Goal: Task Accomplishment & Management: Complete application form

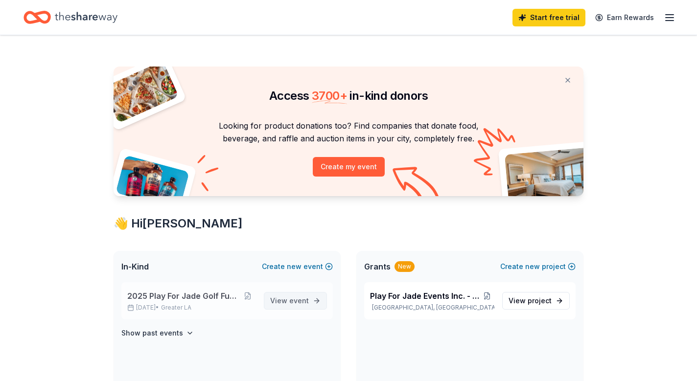
click at [283, 302] on span "View event" at bounding box center [289, 301] width 39 height 12
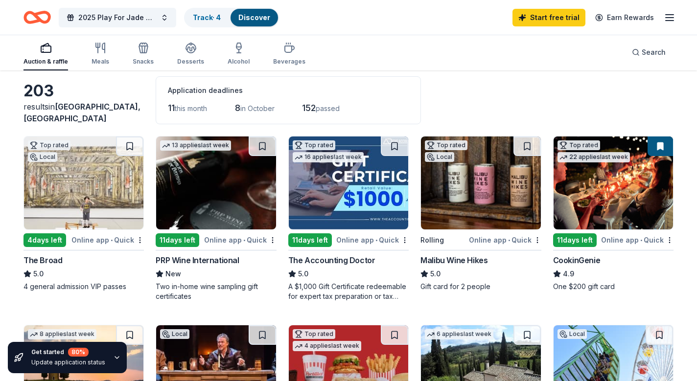
scroll to position [45, 0]
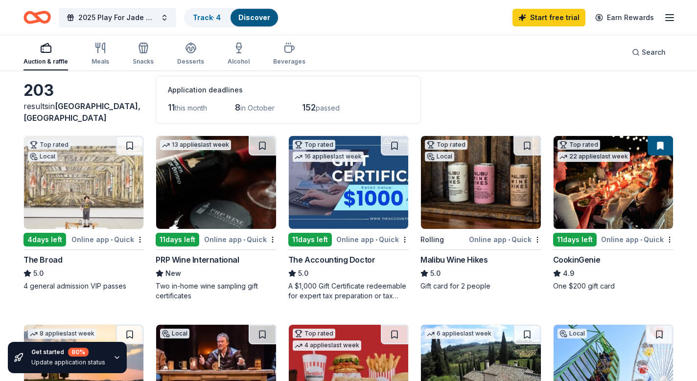
click at [93, 239] on div "Online app • Quick" at bounding box center [107, 239] width 72 height 12
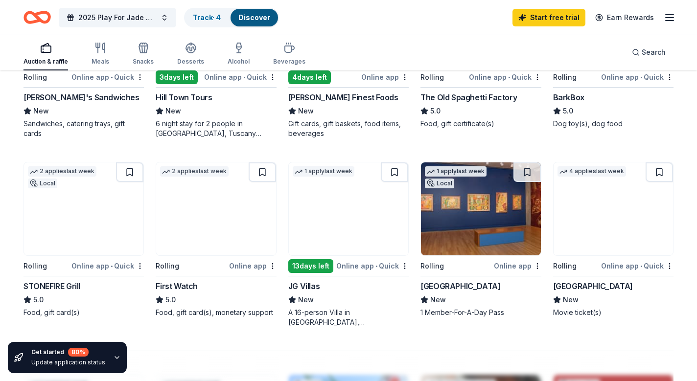
scroll to position [585, 0]
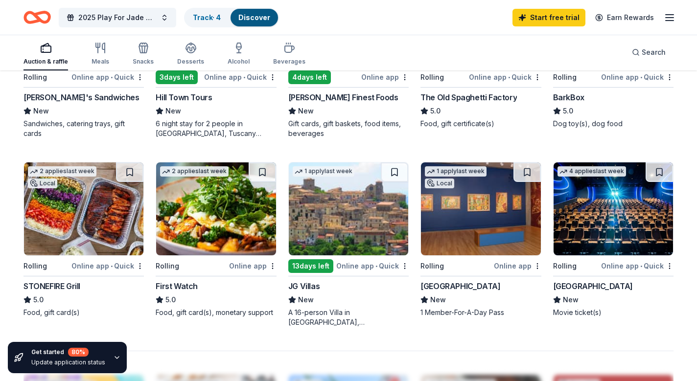
click at [90, 221] on img at bounding box center [83, 208] width 119 height 93
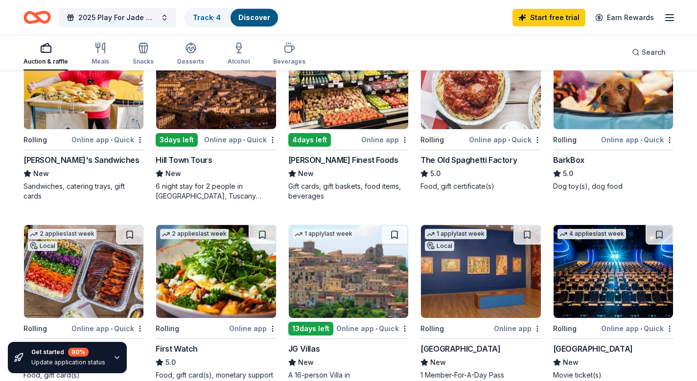
scroll to position [521, 0]
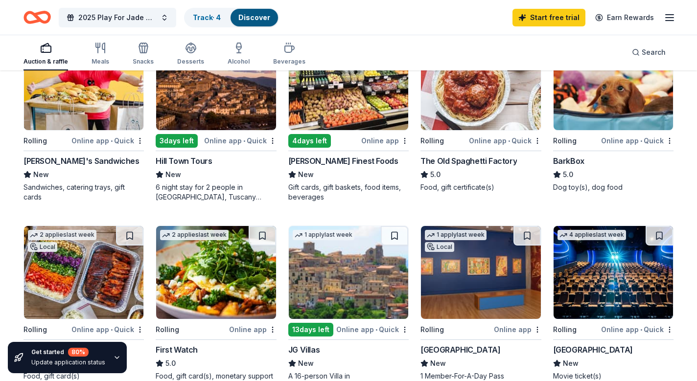
click at [469, 275] on img at bounding box center [480, 272] width 119 height 93
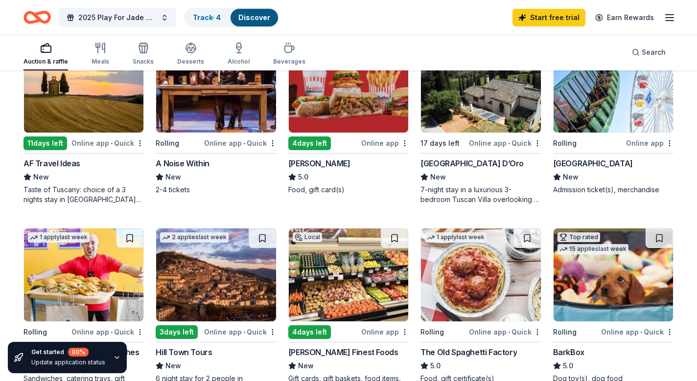
scroll to position [326, 0]
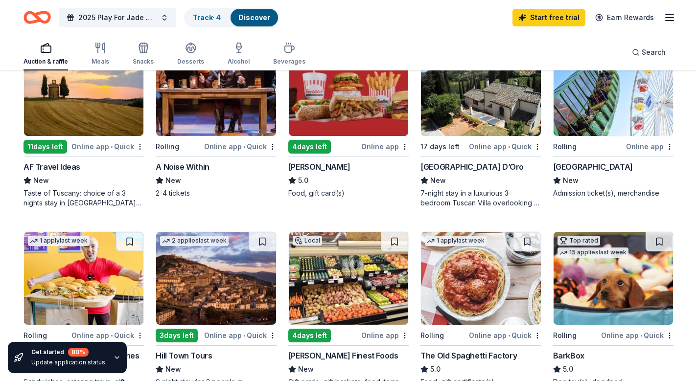
click at [470, 291] on img at bounding box center [480, 278] width 119 height 93
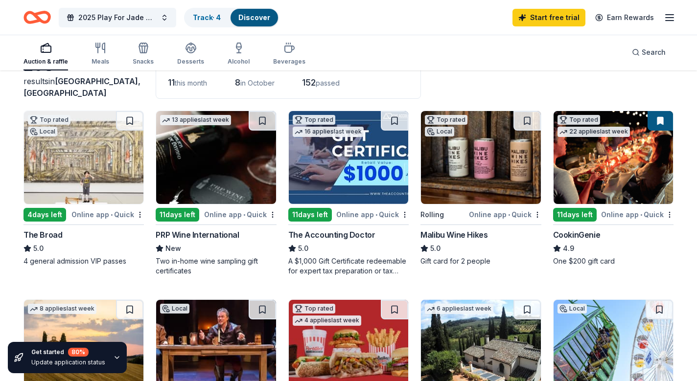
scroll to position [69, 0]
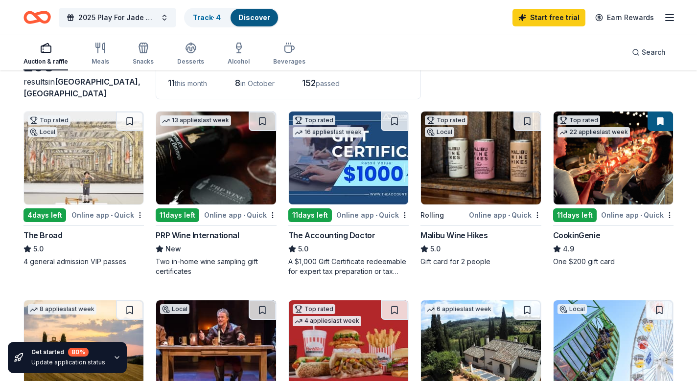
click at [461, 172] on img at bounding box center [480, 158] width 119 height 93
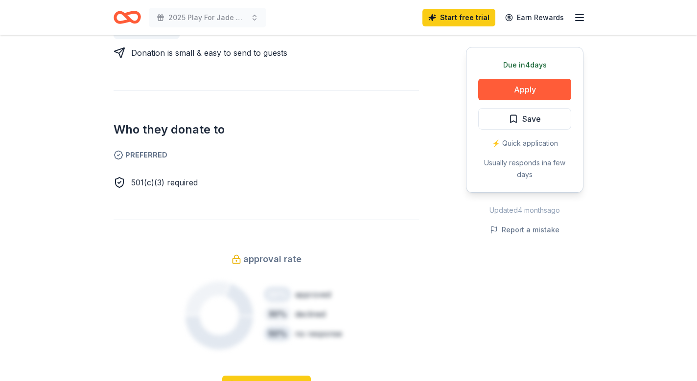
scroll to position [447, 0]
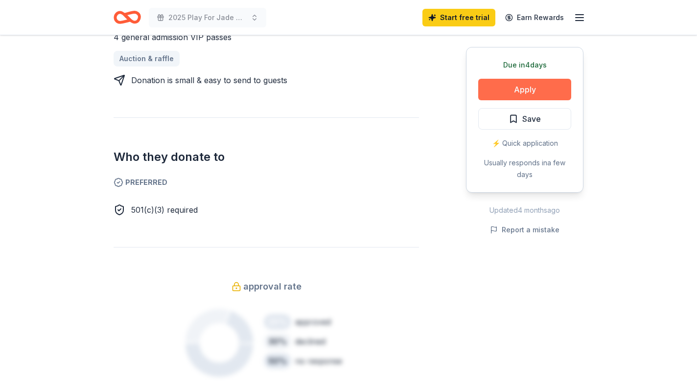
click at [511, 90] on button "Apply" at bounding box center [524, 90] width 93 height 22
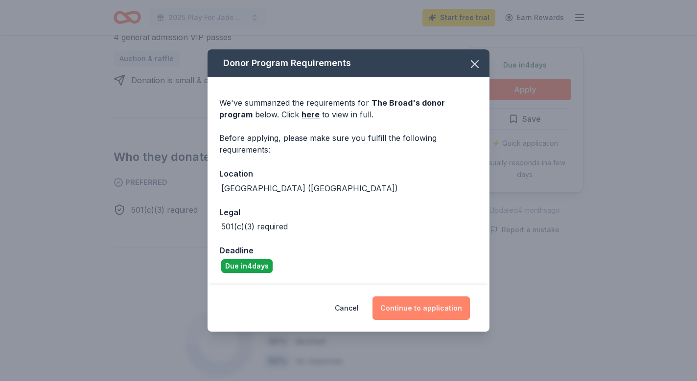
click at [402, 307] on button "Continue to application" at bounding box center [420, 307] width 97 height 23
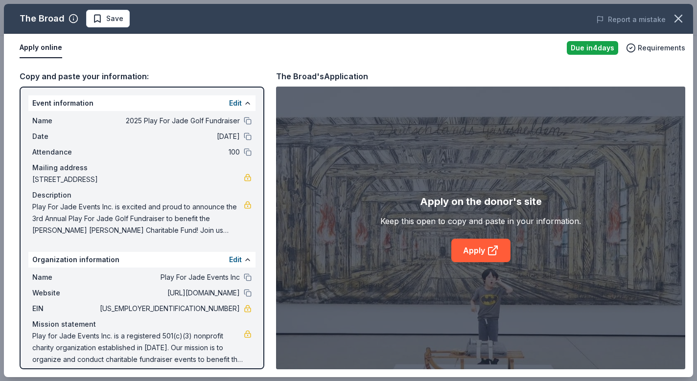
scroll to position [0, 0]
click at [478, 249] on link "Apply" at bounding box center [480, 250] width 59 height 23
click at [681, 21] on icon "button" at bounding box center [678, 19] width 14 height 14
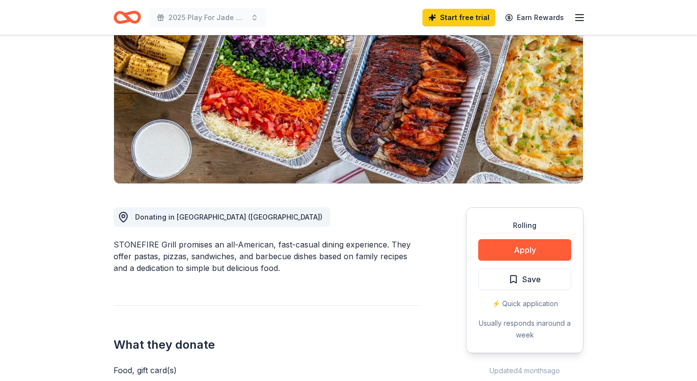
scroll to position [117, 0]
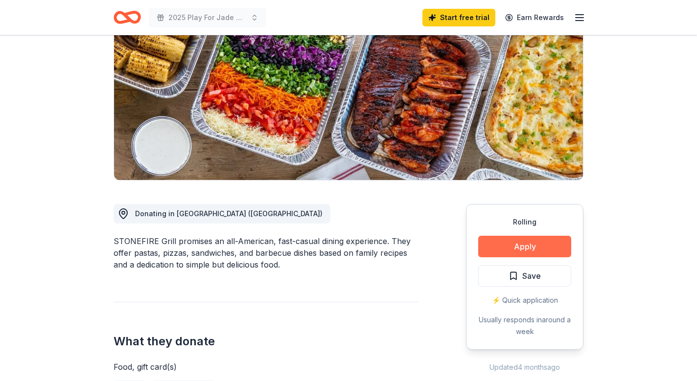
click at [517, 249] on button "Apply" at bounding box center [524, 247] width 93 height 22
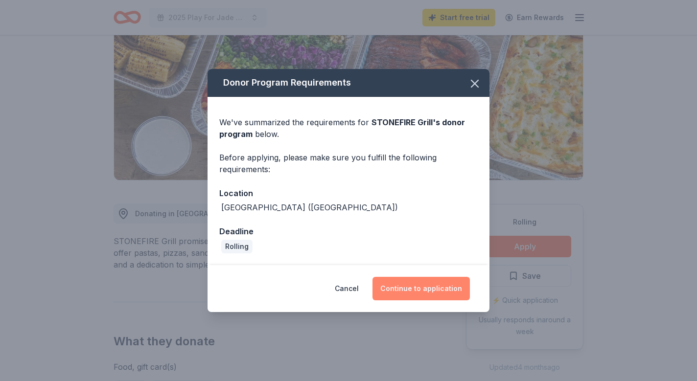
click at [416, 290] on button "Continue to application" at bounding box center [420, 288] width 97 height 23
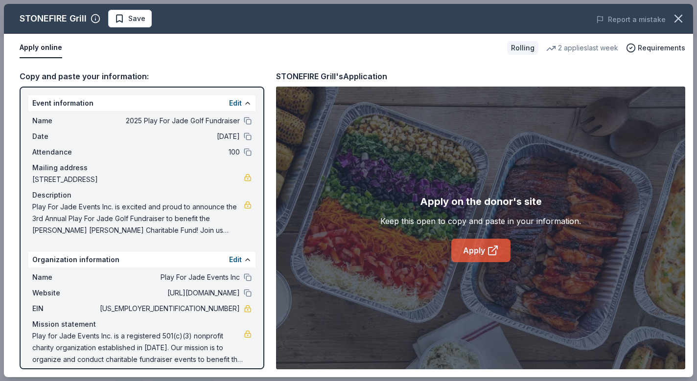
click at [475, 251] on link "Apply" at bounding box center [480, 250] width 59 height 23
click at [680, 23] on icon "button" at bounding box center [678, 19] width 14 height 14
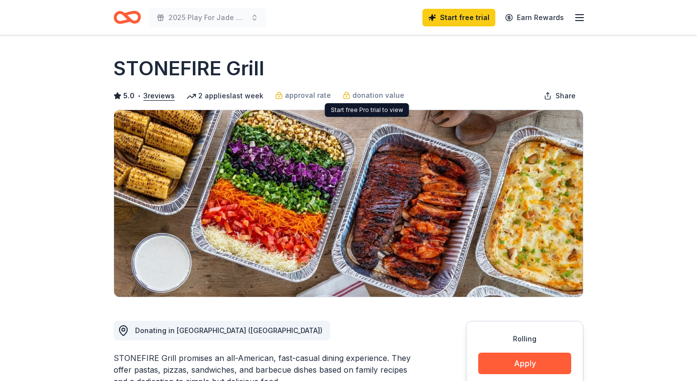
scroll to position [0, 0]
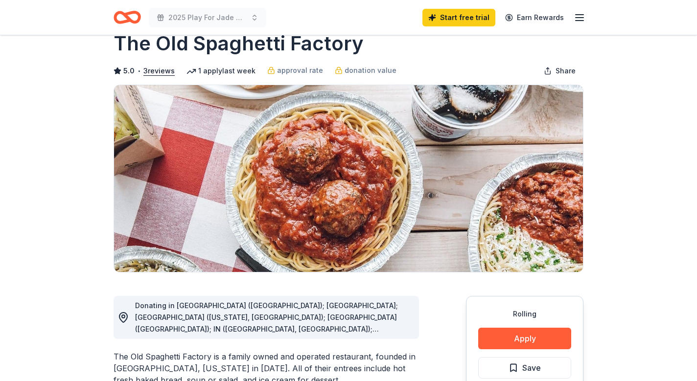
scroll to position [26, 0]
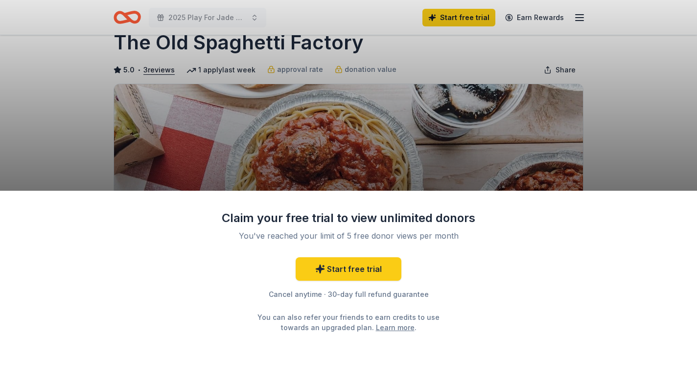
click at [451, 183] on div "Claim your free trial to view unlimited donors You've reached your limit of 5 f…" at bounding box center [348, 190] width 697 height 381
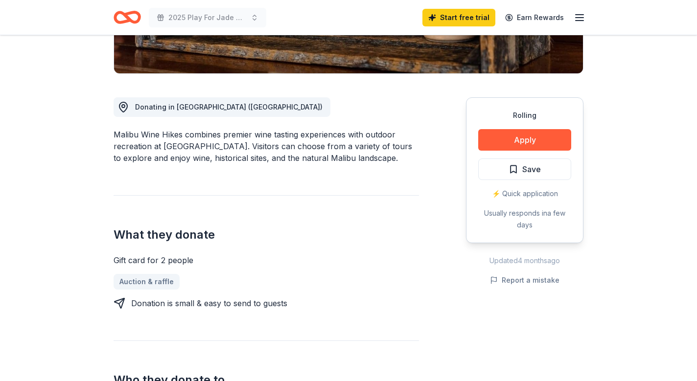
scroll to position [226, 0]
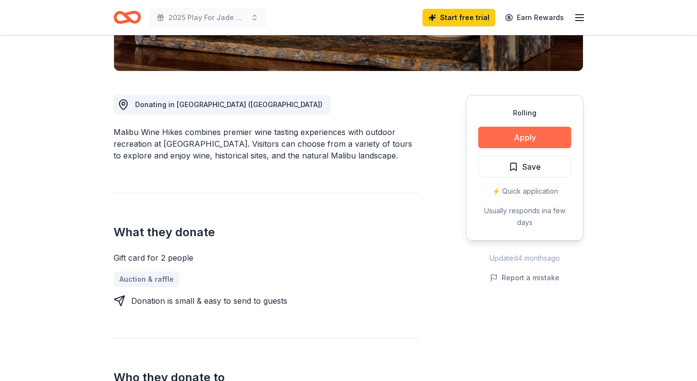
click at [518, 135] on button "Apply" at bounding box center [524, 138] width 93 height 22
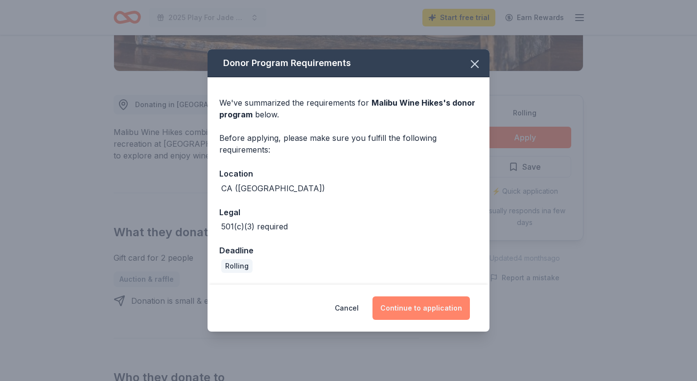
click at [415, 312] on button "Continue to application" at bounding box center [420, 307] width 97 height 23
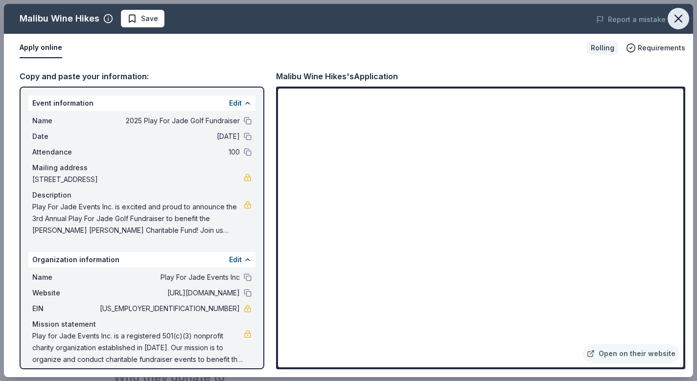
click at [678, 21] on icon "button" at bounding box center [678, 19] width 14 height 14
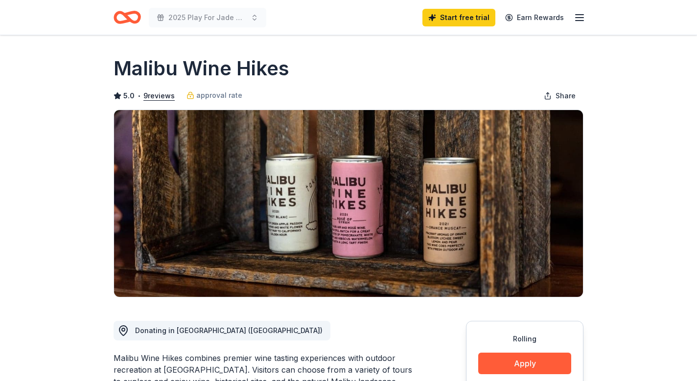
scroll to position [0, 0]
